Goal: Navigation & Orientation: Find specific page/section

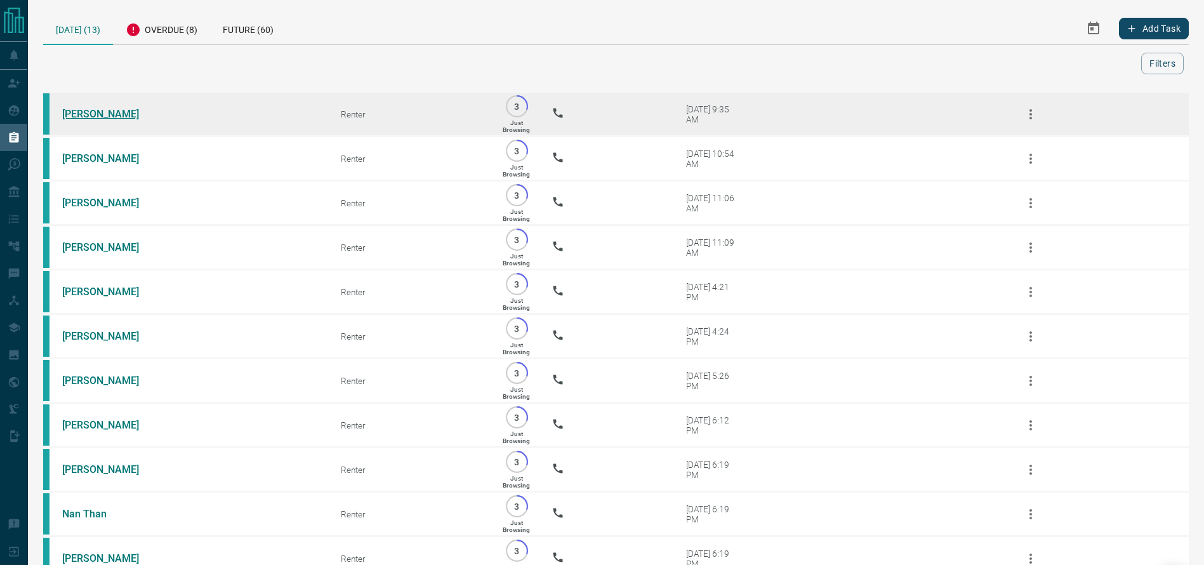
click at [103, 112] on link "[PERSON_NAME]" at bounding box center [109, 114] width 95 height 12
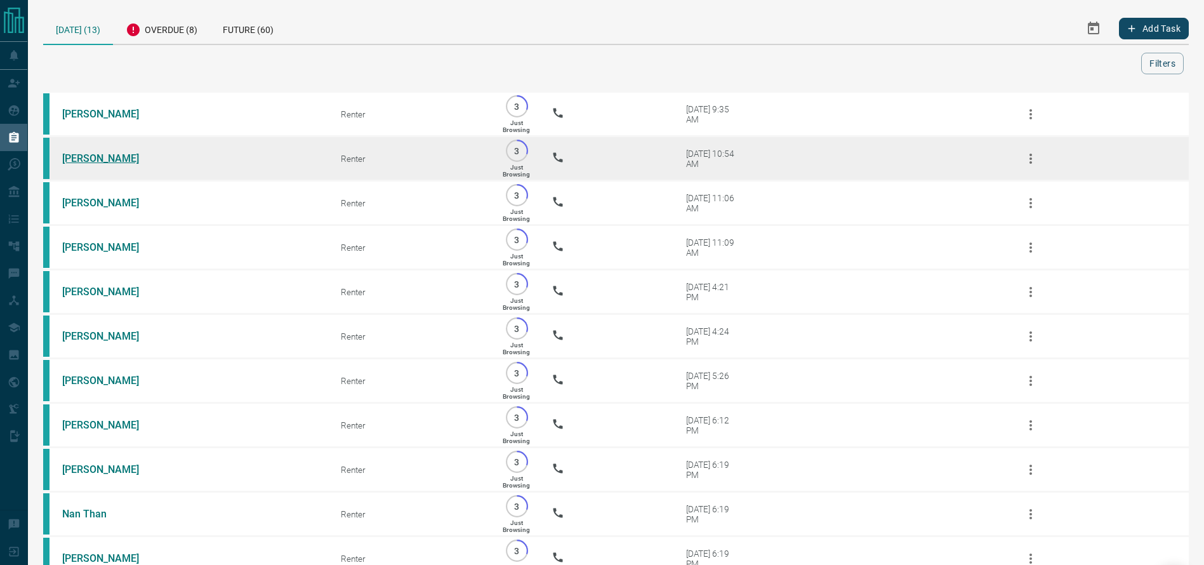
click at [98, 162] on link "[PERSON_NAME]" at bounding box center [109, 158] width 95 height 12
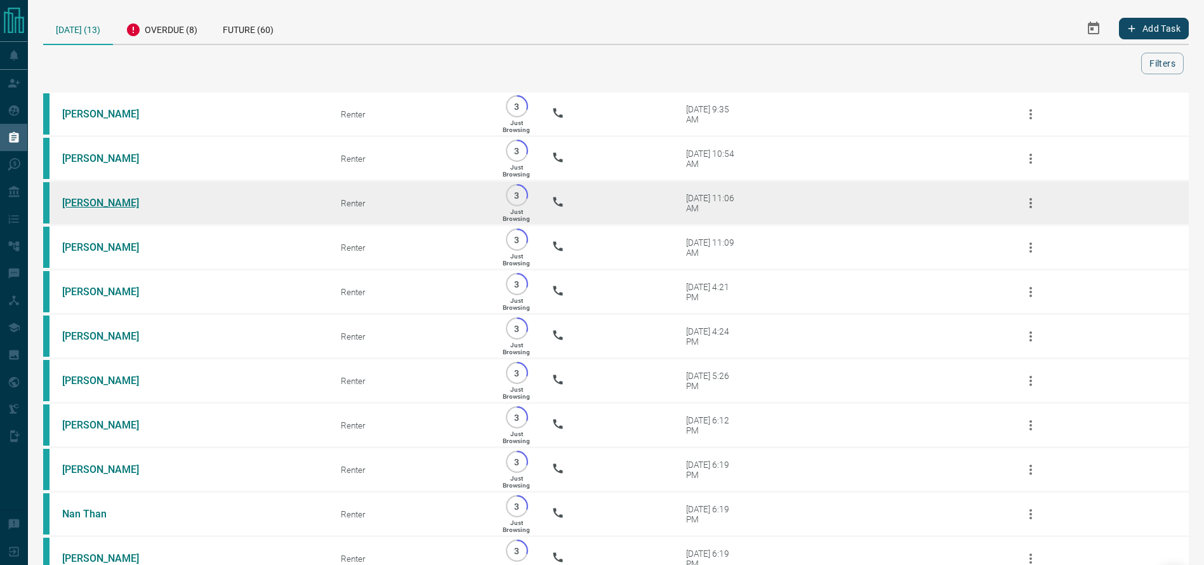
click at [90, 209] on link "[PERSON_NAME]" at bounding box center [109, 203] width 95 height 12
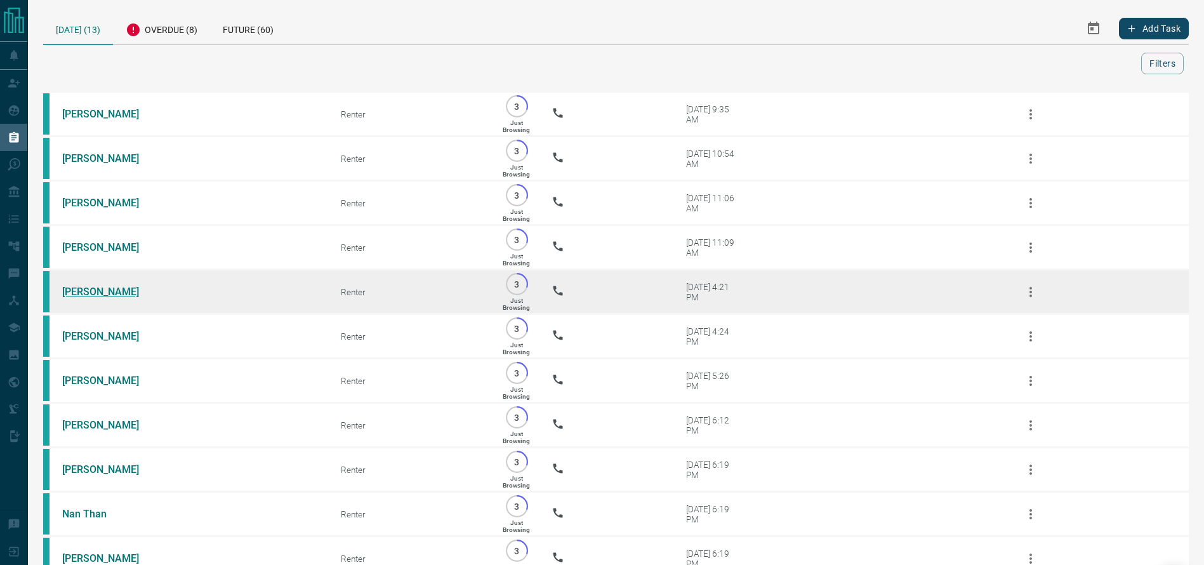
click at [78, 296] on link "[PERSON_NAME]" at bounding box center [109, 292] width 95 height 12
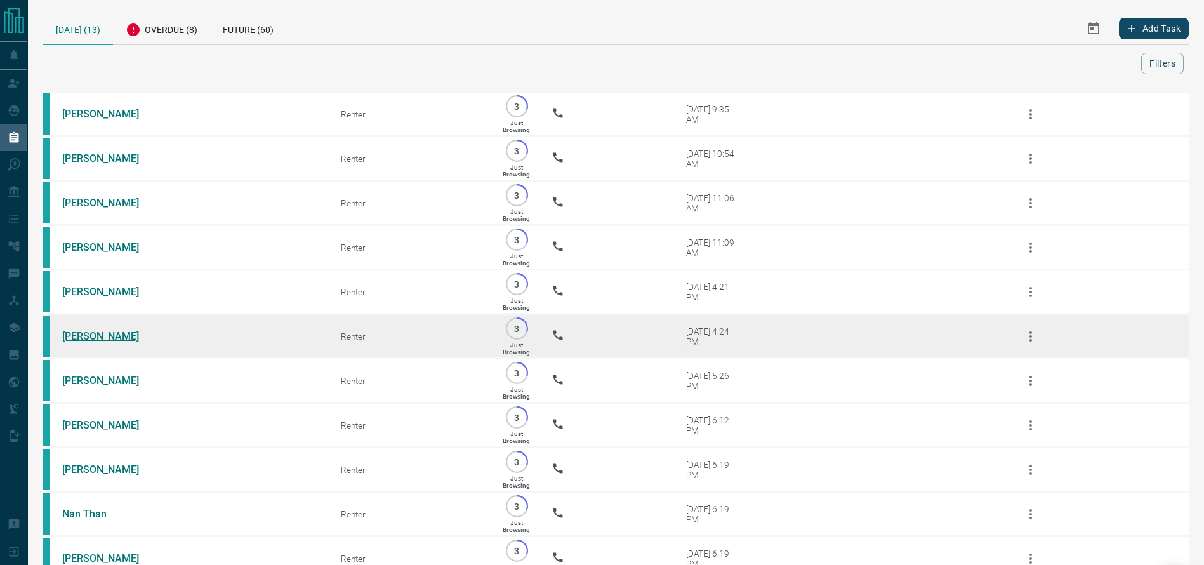
click at [86, 342] on link "[PERSON_NAME]" at bounding box center [109, 336] width 95 height 12
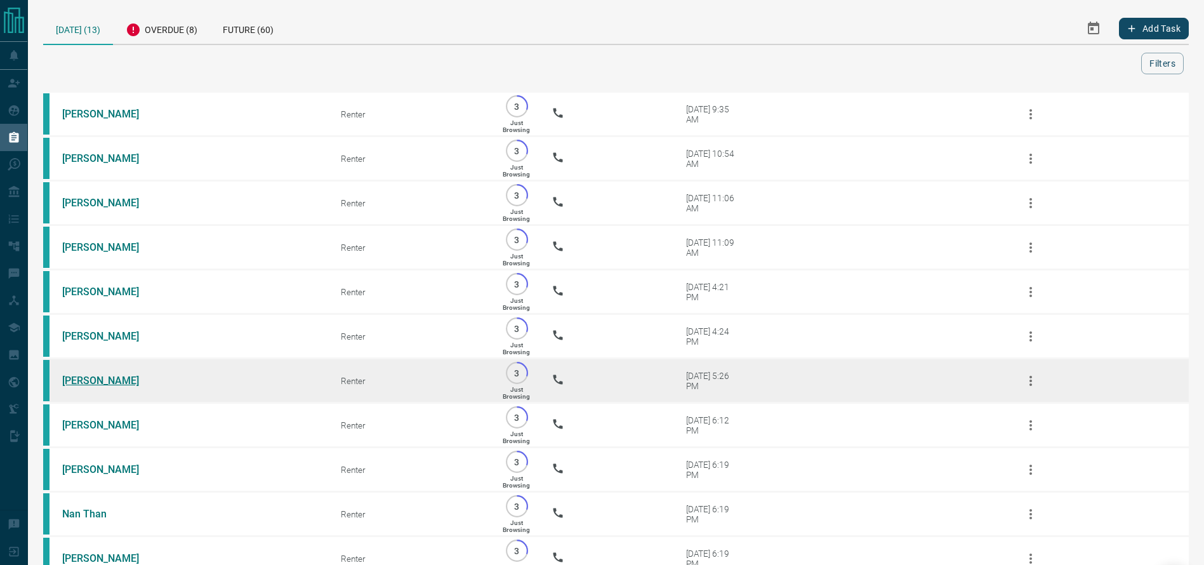
click at [79, 386] on link "[PERSON_NAME]" at bounding box center [109, 380] width 95 height 12
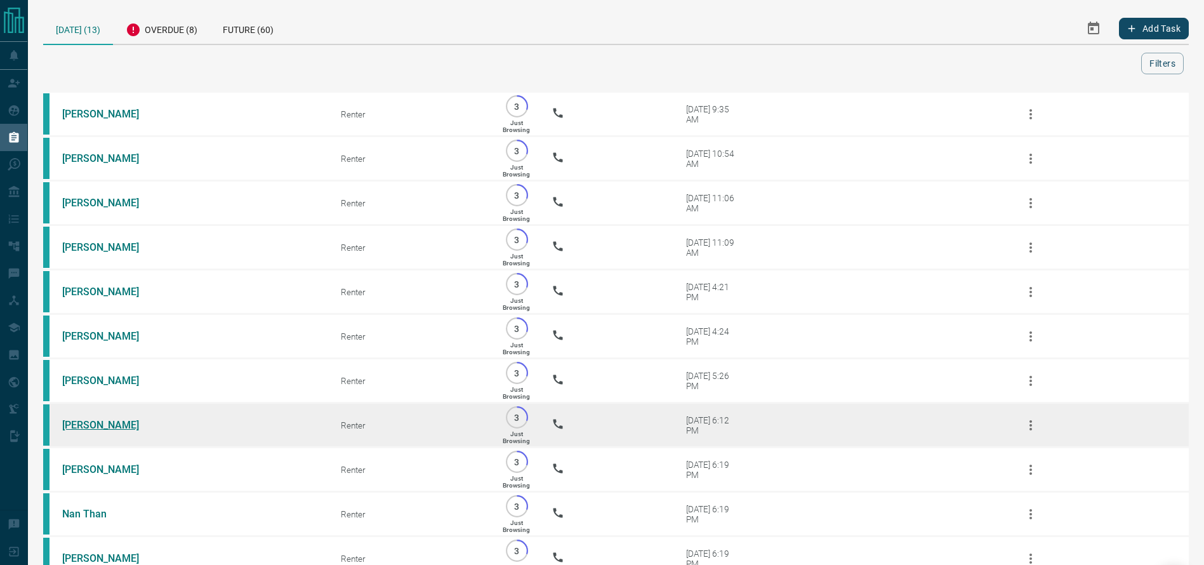
click at [103, 431] on link "[PERSON_NAME]" at bounding box center [109, 425] width 95 height 12
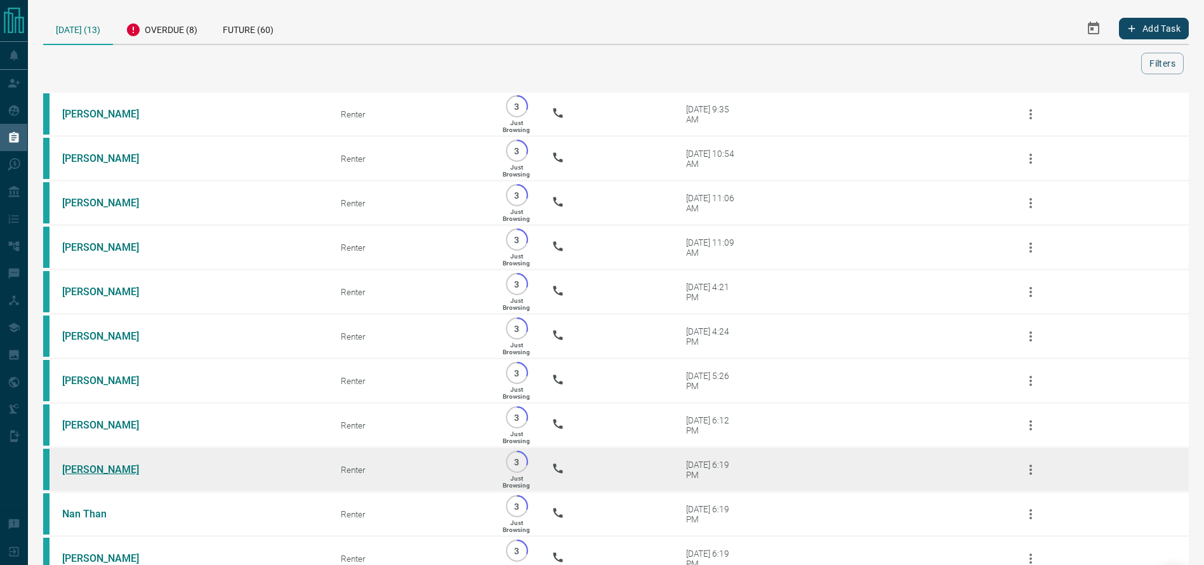
click at [84, 475] on link "[PERSON_NAME]" at bounding box center [109, 469] width 95 height 12
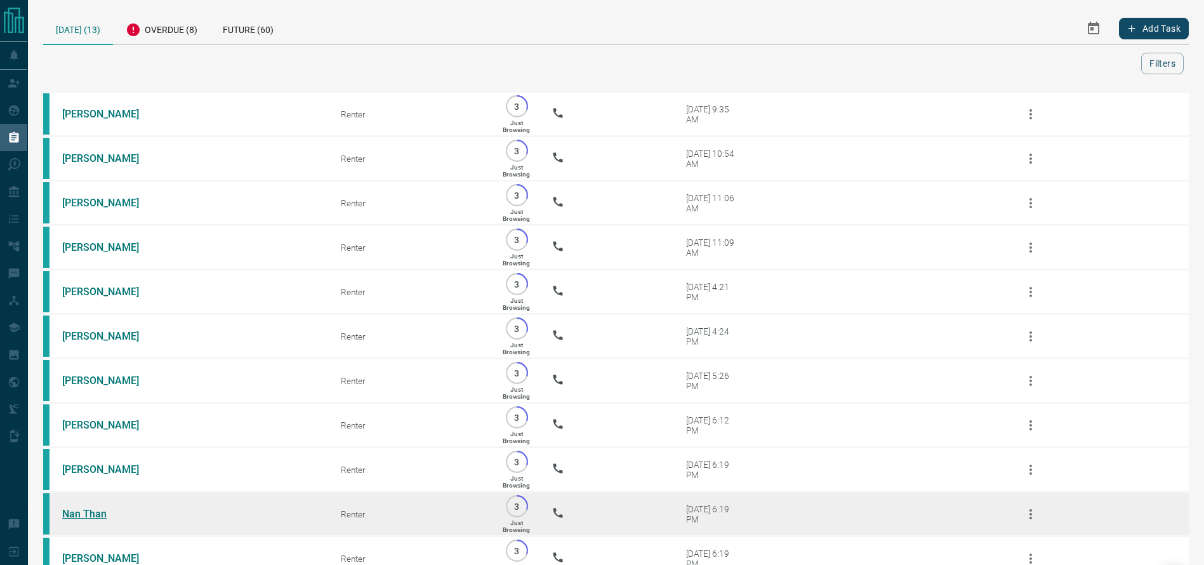
click at [74, 520] on link "Nan Than" at bounding box center [109, 514] width 95 height 12
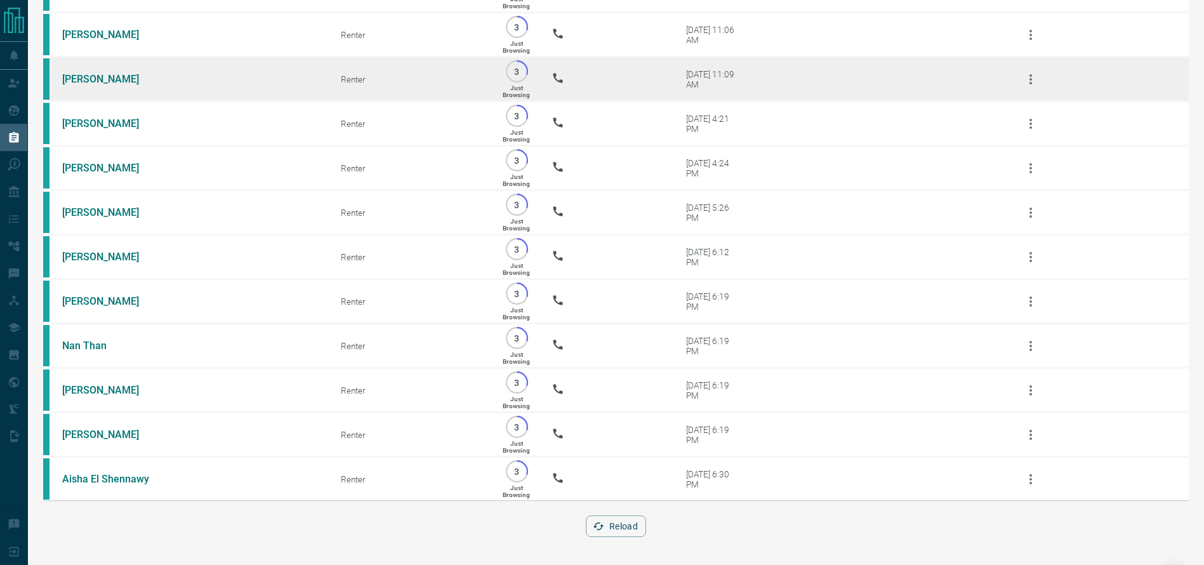
scroll to position [188, 0]
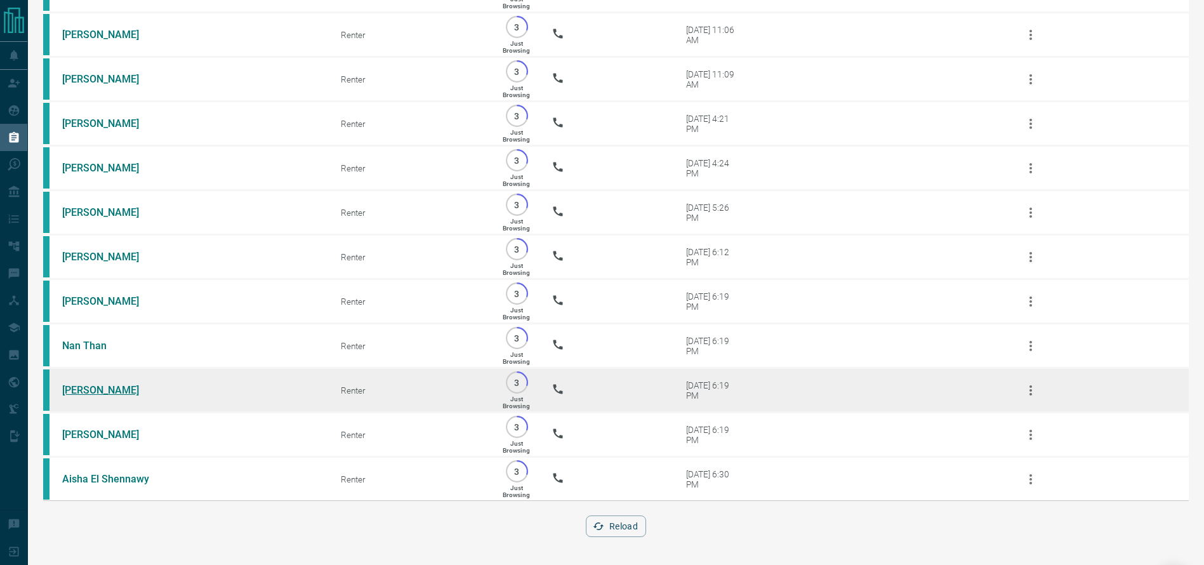
click at [107, 396] on link "[PERSON_NAME]" at bounding box center [109, 390] width 95 height 12
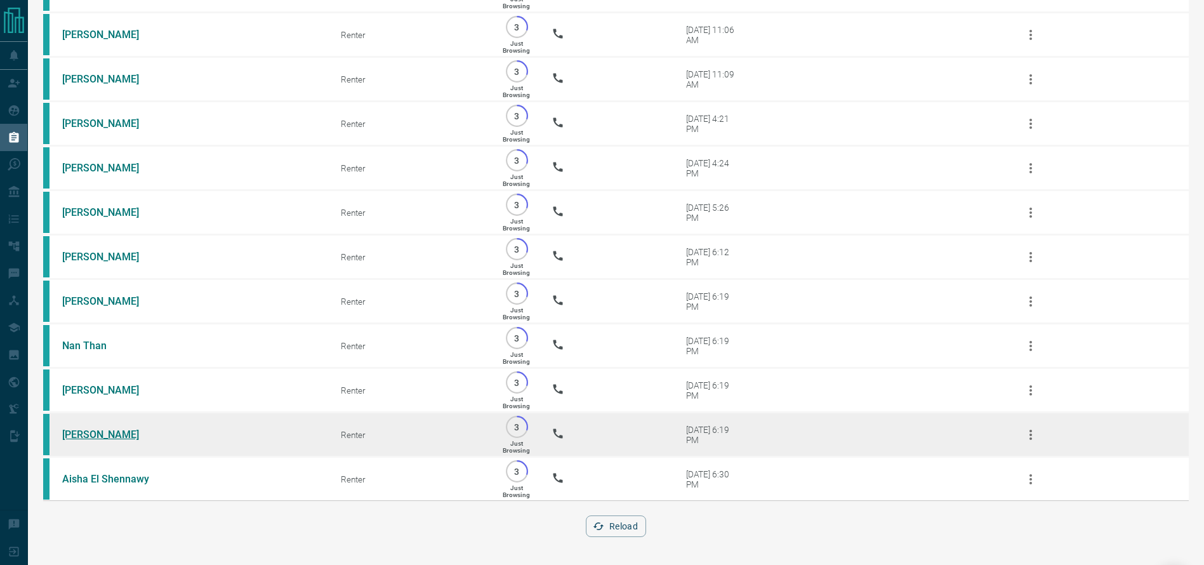
click at [72, 440] on link "[PERSON_NAME]" at bounding box center [109, 434] width 95 height 12
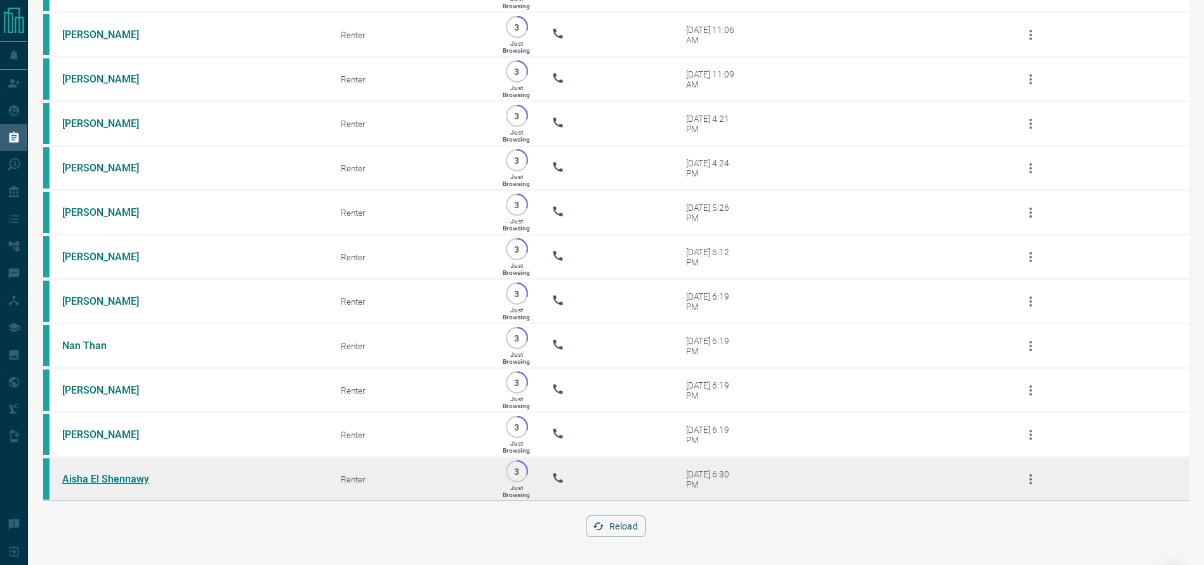
click at [89, 485] on link "Aisha El Shennawy" at bounding box center [109, 479] width 95 height 12
